Goal: Task Accomplishment & Management: Use online tool/utility

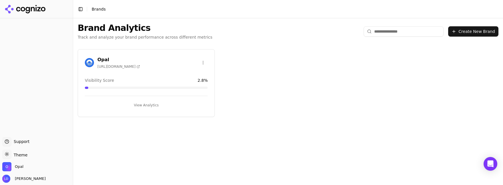
click at [148, 104] on button "View Analytics" at bounding box center [146, 104] width 123 height 9
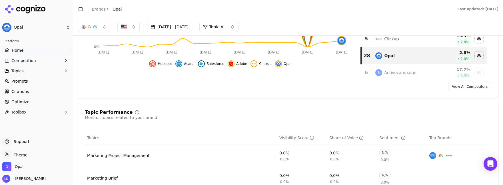
scroll to position [150, 0]
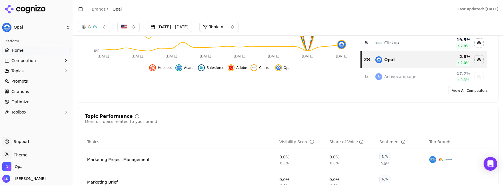
click at [27, 101] on span "Optimize" at bounding box center [20, 102] width 18 height 6
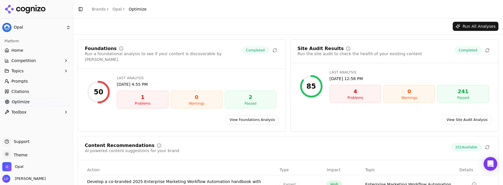
click at [19, 79] on span "Prompts" at bounding box center [19, 81] width 17 height 6
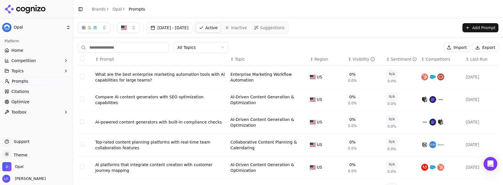
click at [471, 29] on button "Add Prompt" at bounding box center [480, 27] width 36 height 9
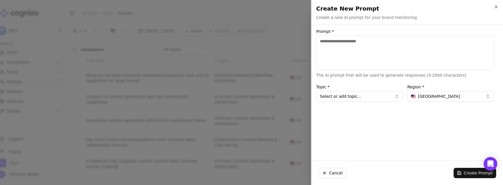
click at [359, 95] on button "Select or add topic..." at bounding box center [359, 96] width 86 height 10
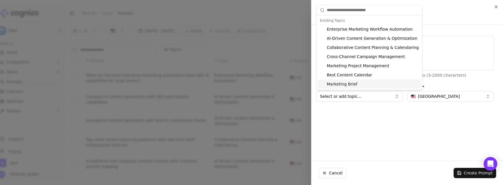
click at [344, 115] on div "Prompt * The AI prompt that will be used to generate responses (3-2000 characte…" at bounding box center [404, 92] width 187 height 126
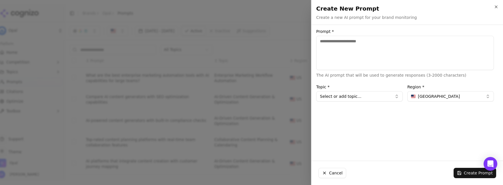
click at [496, 10] on h2 "Create New Prompt" at bounding box center [407, 9] width 182 height 8
click at [496, 8] on icon "button" at bounding box center [496, 7] width 5 height 5
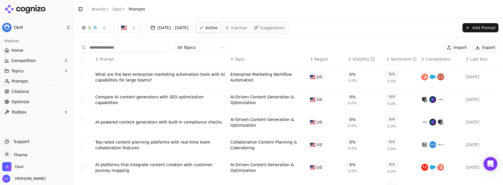
click at [281, 24] on link "Suggestions" at bounding box center [269, 27] width 37 height 9
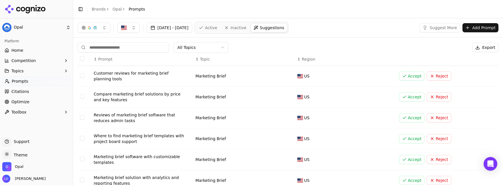
scroll to position [108, 0]
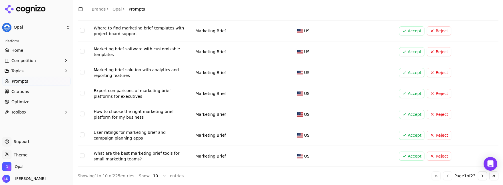
click at [158, 176] on html "Opal Platform Home Competition Topics Prompts Citations Optimize Toolbox Suppor…" at bounding box center [251, 92] width 503 height 185
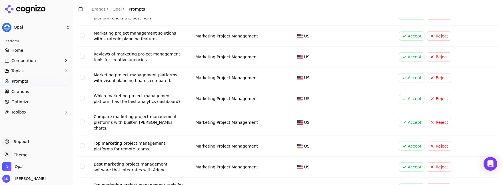
scroll to position [690, 0]
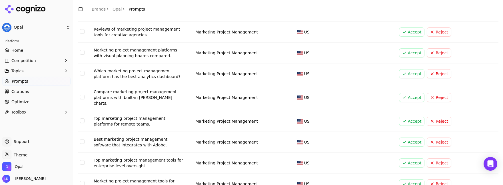
click at [106, 115] on div "Top marketing project management platforms for remote teams." at bounding box center [139, 120] width 91 height 11
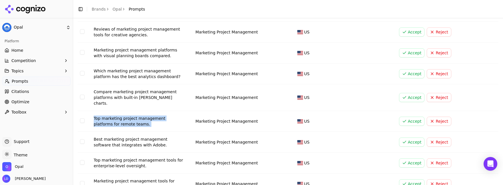
click at [106, 115] on div "Top marketing project management platforms for remote teams." at bounding box center [139, 120] width 91 height 11
click at [402, 116] on button "Accept" at bounding box center [412, 120] width 26 height 9
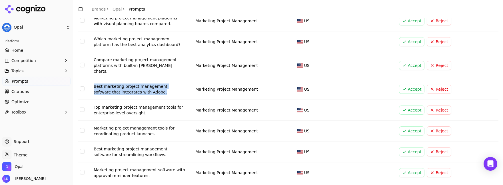
scroll to position [725, 0]
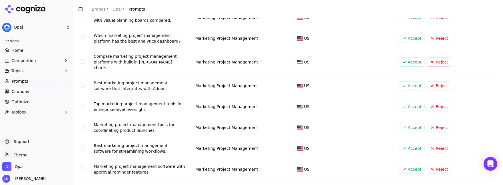
drag, startPoint x: 144, startPoint y: 101, endPoint x: 147, endPoint y: 102, distance: 3.2
click at [144, 101] on div "Top marketing project management tools for enterprise-level oversight." at bounding box center [139, 106] width 91 height 11
click at [401, 103] on button "Accept" at bounding box center [412, 106] width 26 height 9
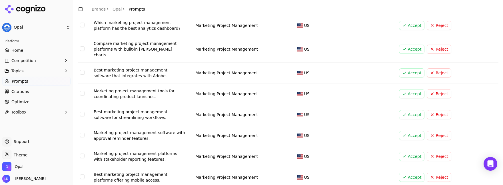
scroll to position [751, 0]
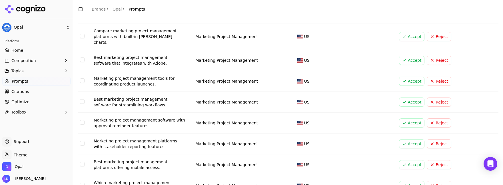
click at [403, 120] on button "Accept" at bounding box center [412, 122] width 26 height 9
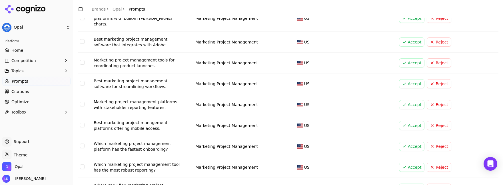
scroll to position [772, 0]
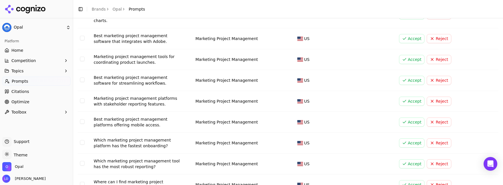
click at [402, 97] on button "Accept" at bounding box center [412, 100] width 26 height 9
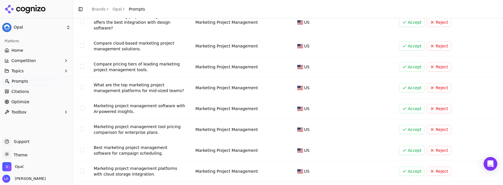
scroll to position [1169, 0]
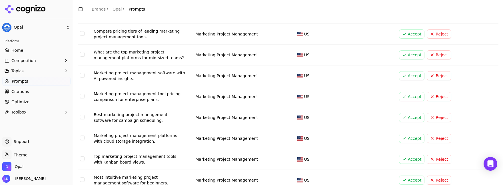
click at [401, 113] on button "Accept" at bounding box center [412, 117] width 26 height 9
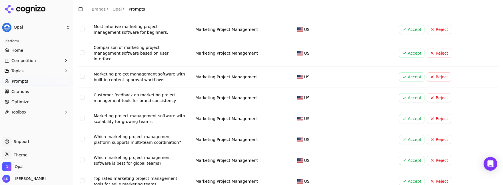
scroll to position [1279, 0]
click at [410, 134] on button "Accept" at bounding box center [412, 138] width 26 height 9
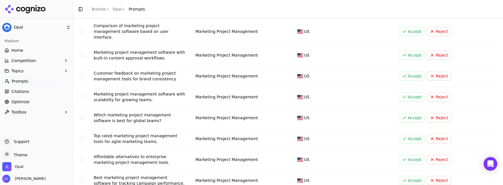
click at [25, 102] on span "Optimize" at bounding box center [20, 102] width 18 height 6
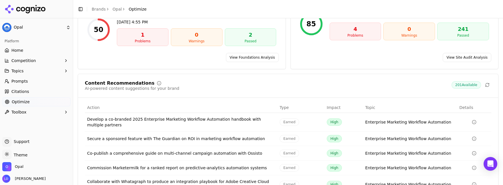
scroll to position [92, 0]
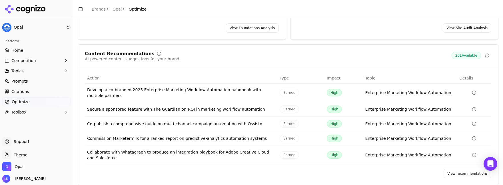
click at [452, 169] on link "View recommendations" at bounding box center [467, 173] width 48 height 9
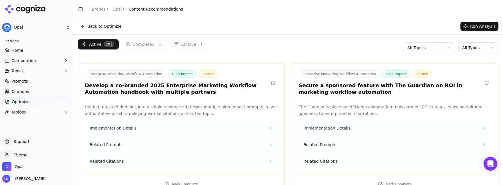
click at [428, 46] on html "Opal Platform Home Competition Topics Prompts Citations Optimize Toolbox Suppor…" at bounding box center [251, 92] width 503 height 185
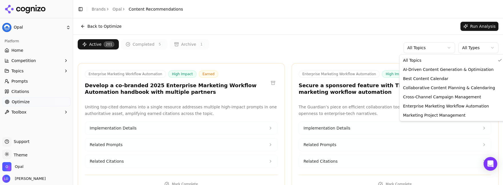
click at [428, 46] on html "Opal Platform Home Competition Topics Prompts Citations Optimize Toolbox Suppor…" at bounding box center [251, 92] width 503 height 185
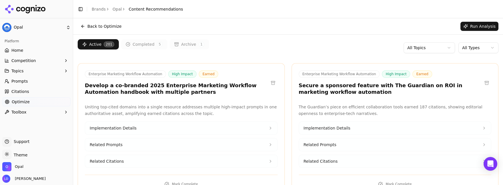
click at [462, 47] on html "Opal Platform Home Competition Topics Prompts Citations Optimize Toolbox Suppor…" at bounding box center [251, 92] width 503 height 185
click at [343, 47] on html "Opal Platform Home Competition Topics Prompts Citations Optimize Toolbox Suppor…" at bounding box center [251, 92] width 503 height 185
click at [463, 50] on html "Opal Platform Home Competition Topics Prompts Citations Optimize Toolbox Suppor…" at bounding box center [251, 92] width 503 height 185
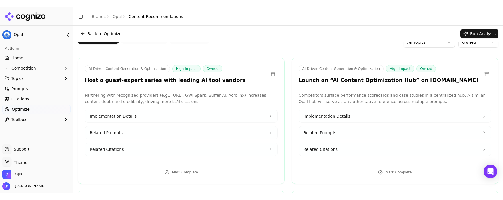
scroll to position [17, 0]
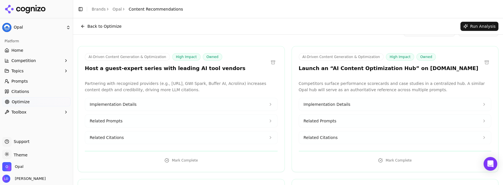
click at [482, 64] on button at bounding box center [486, 62] width 9 height 9
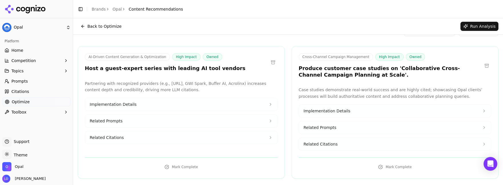
click at [271, 64] on button at bounding box center [272, 62] width 9 height 9
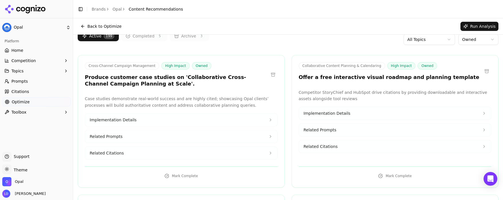
scroll to position [0, 0]
